Goal: Transaction & Acquisition: Purchase product/service

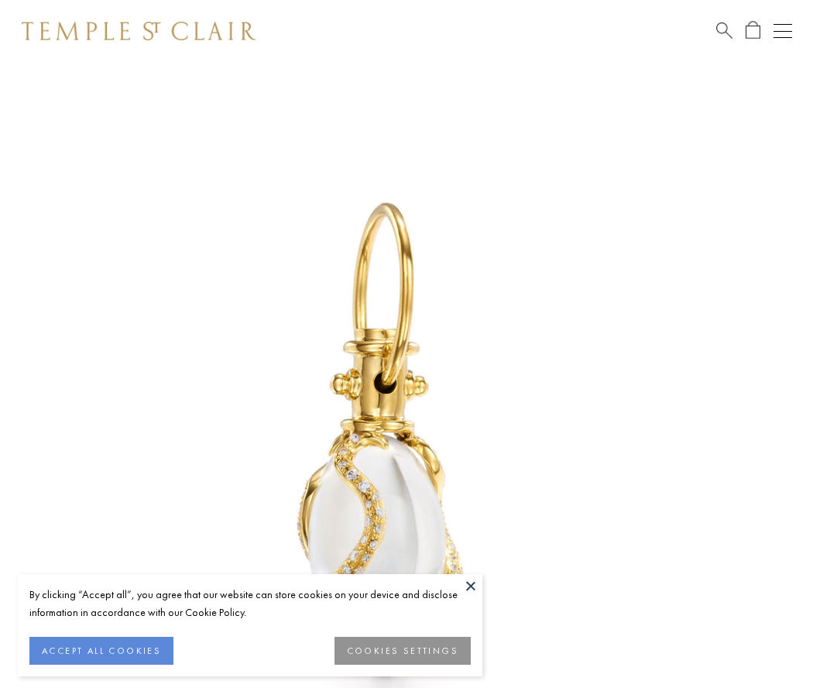
scroll to position [26, 0]
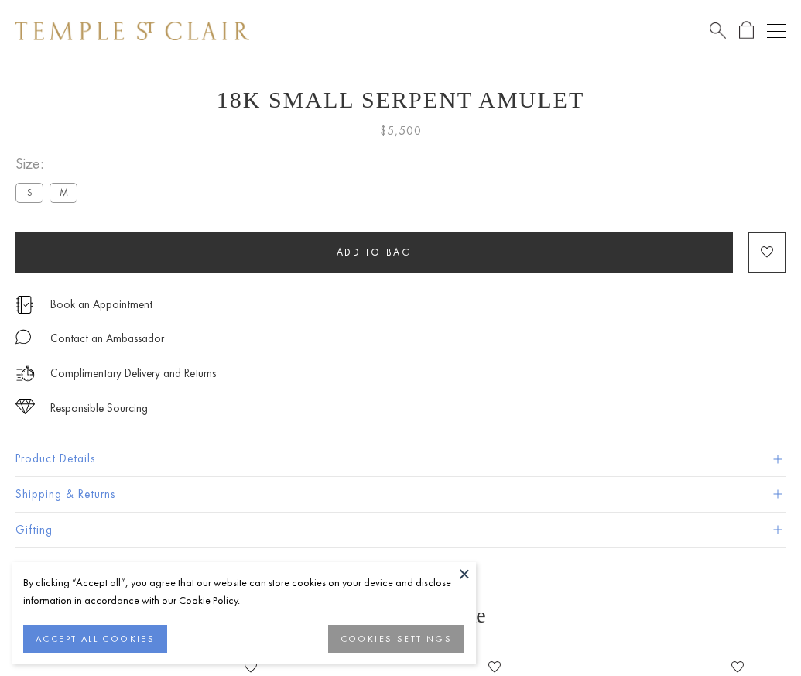
click at [374, 252] on span "Add to bag" at bounding box center [375, 251] width 76 height 13
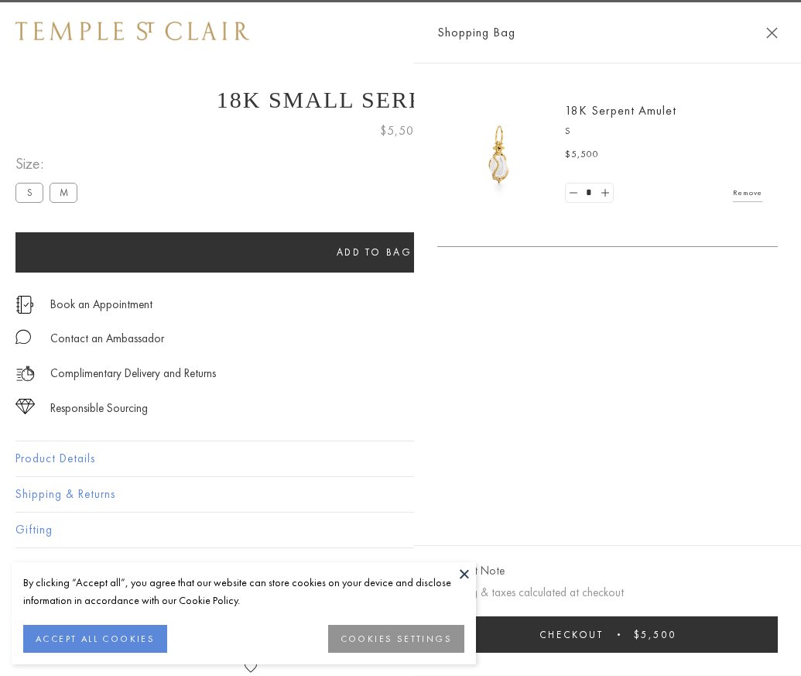
click at [604, 641] on span "Checkout" at bounding box center [572, 634] width 64 height 13
